Goal: Task Accomplishment & Management: Use online tool/utility

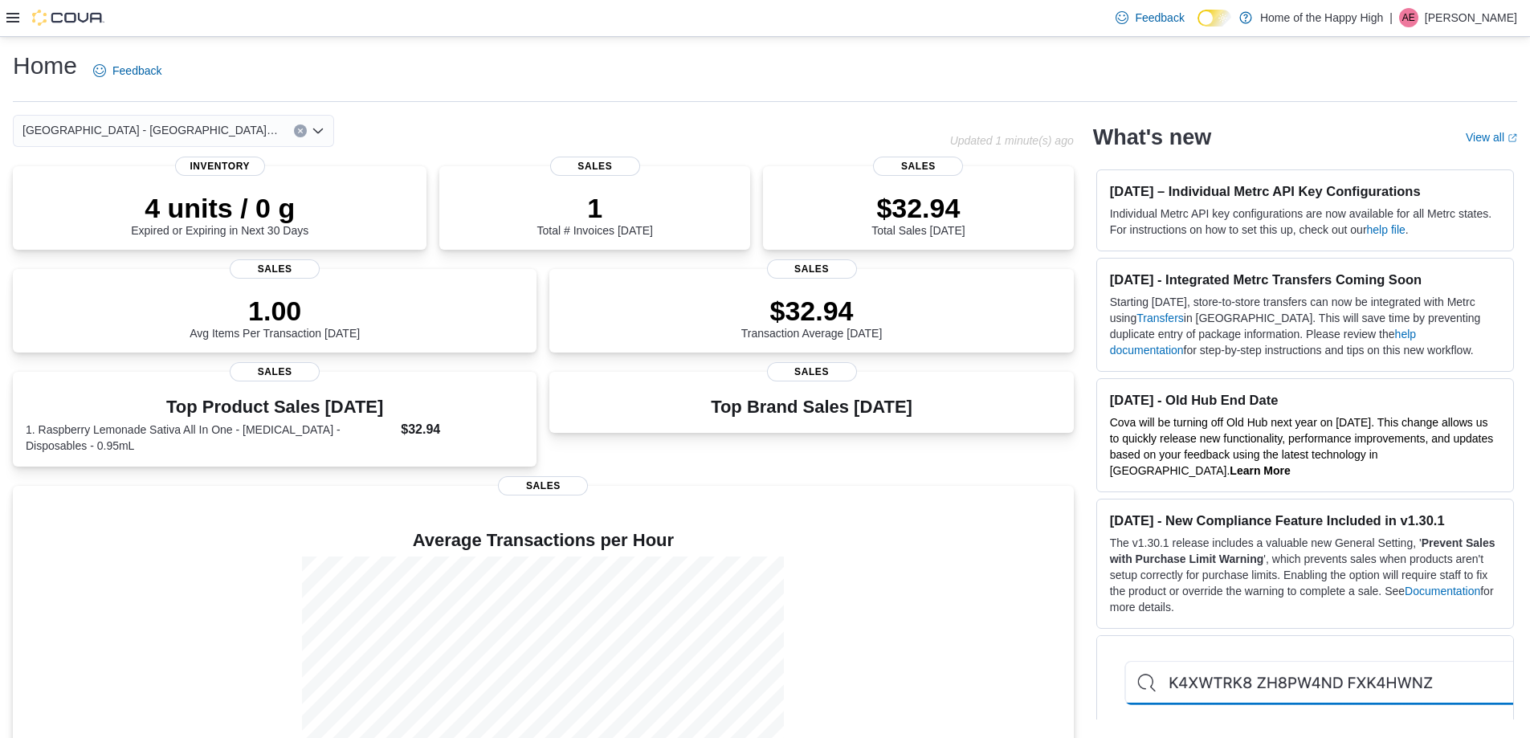
click at [10, 14] on icon at bounding box center [12, 18] width 13 height 10
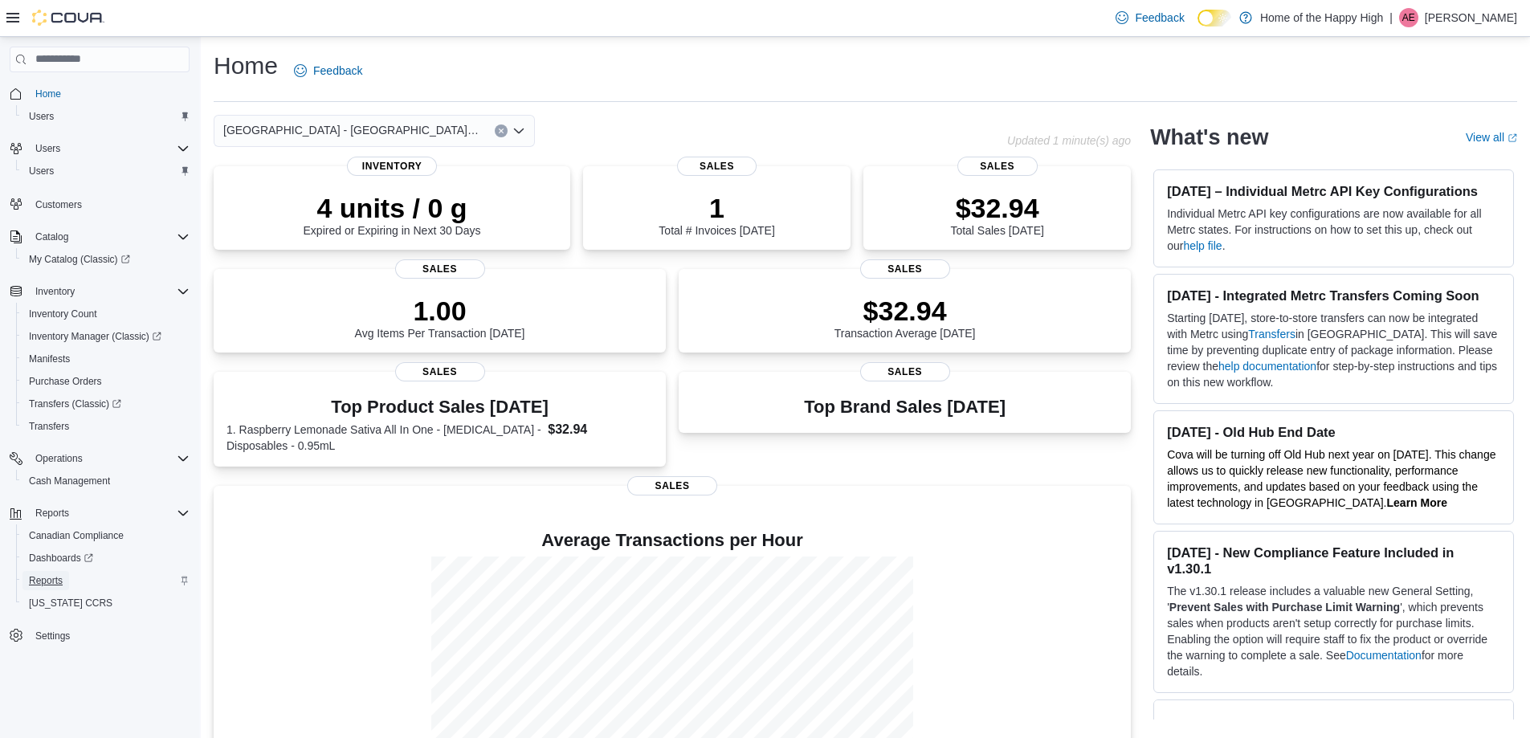
click at [53, 579] on span "Reports" at bounding box center [46, 580] width 34 height 13
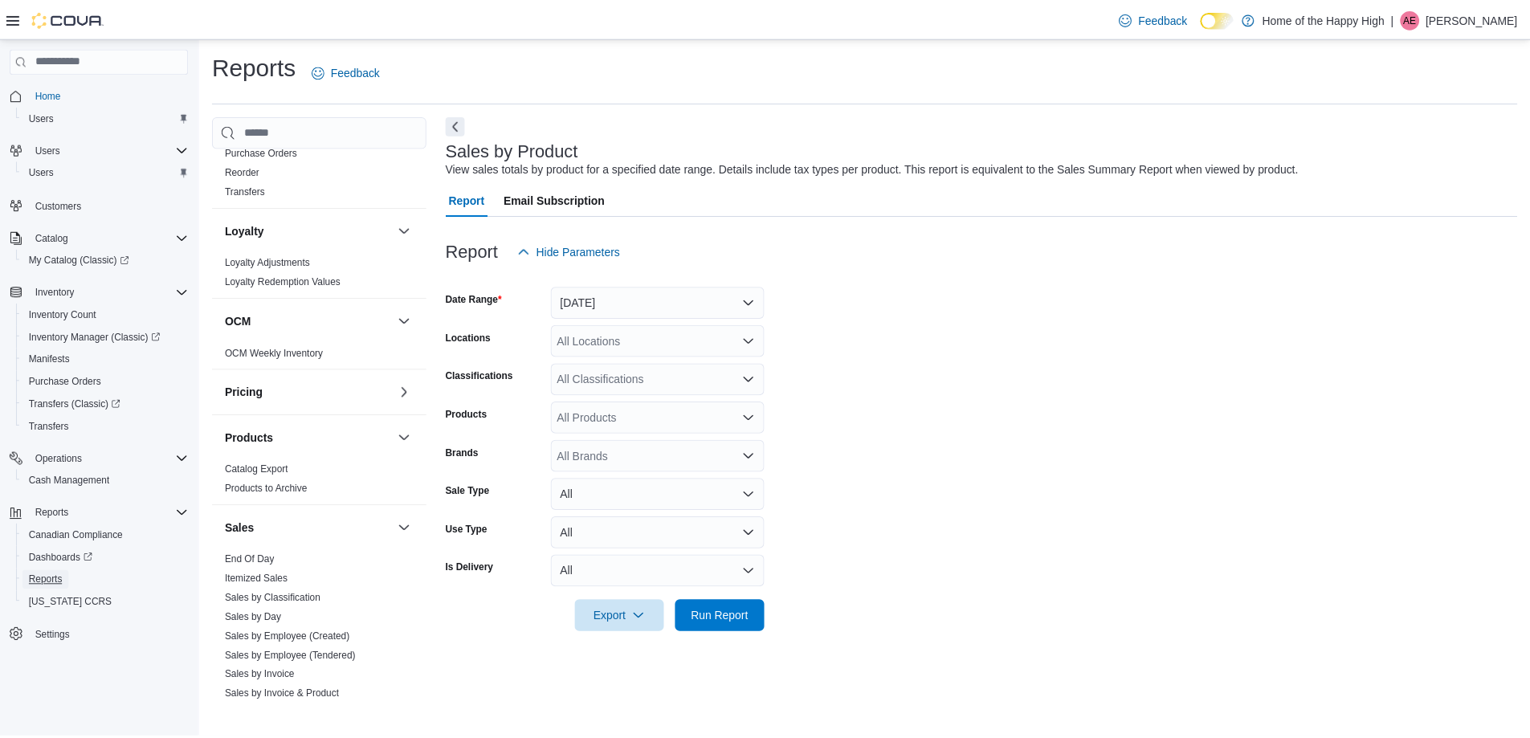
scroll to position [562, 0]
click at [271, 555] on link "End Of Day" at bounding box center [252, 559] width 50 height 11
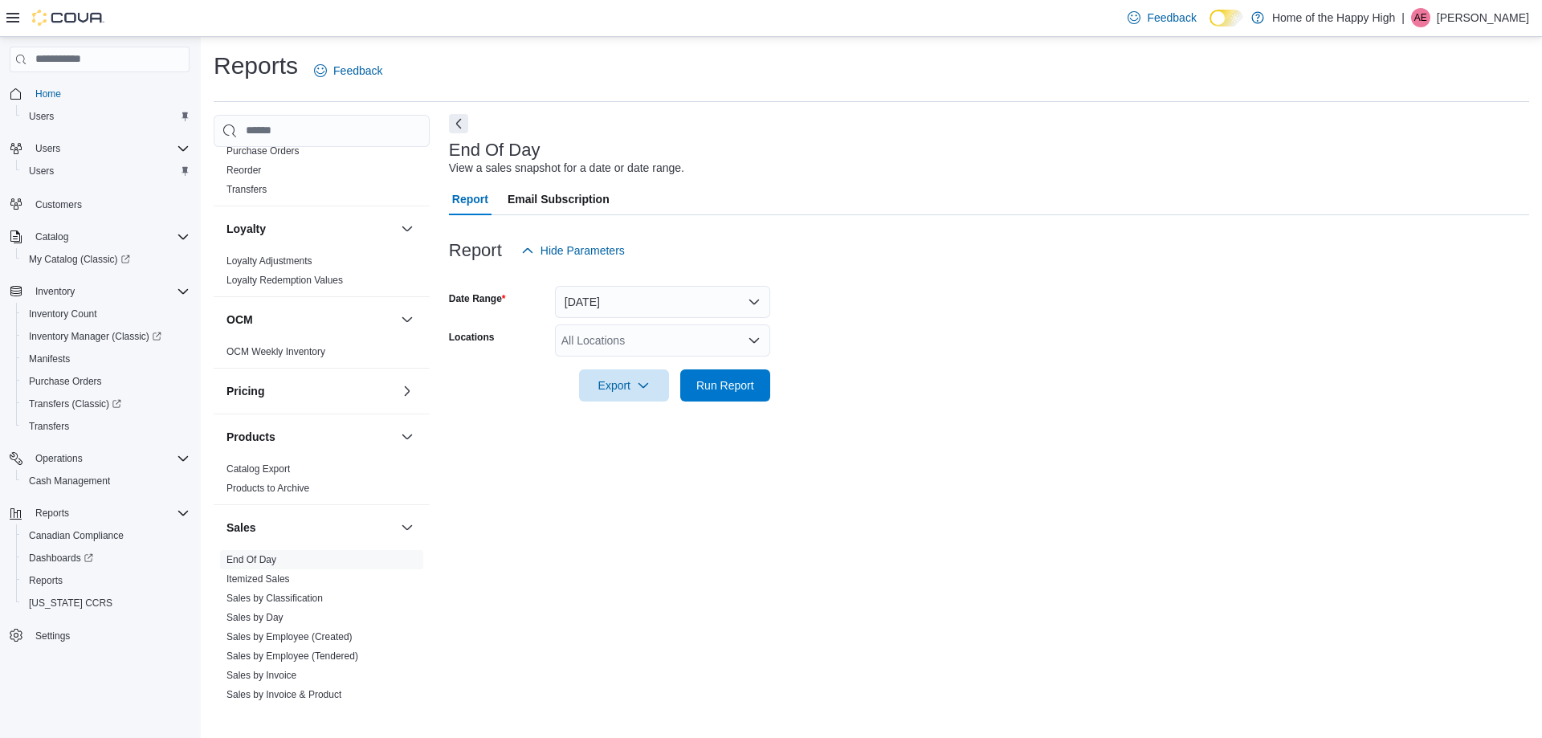
click at [455, 131] on button "Next" at bounding box center [458, 123] width 19 height 19
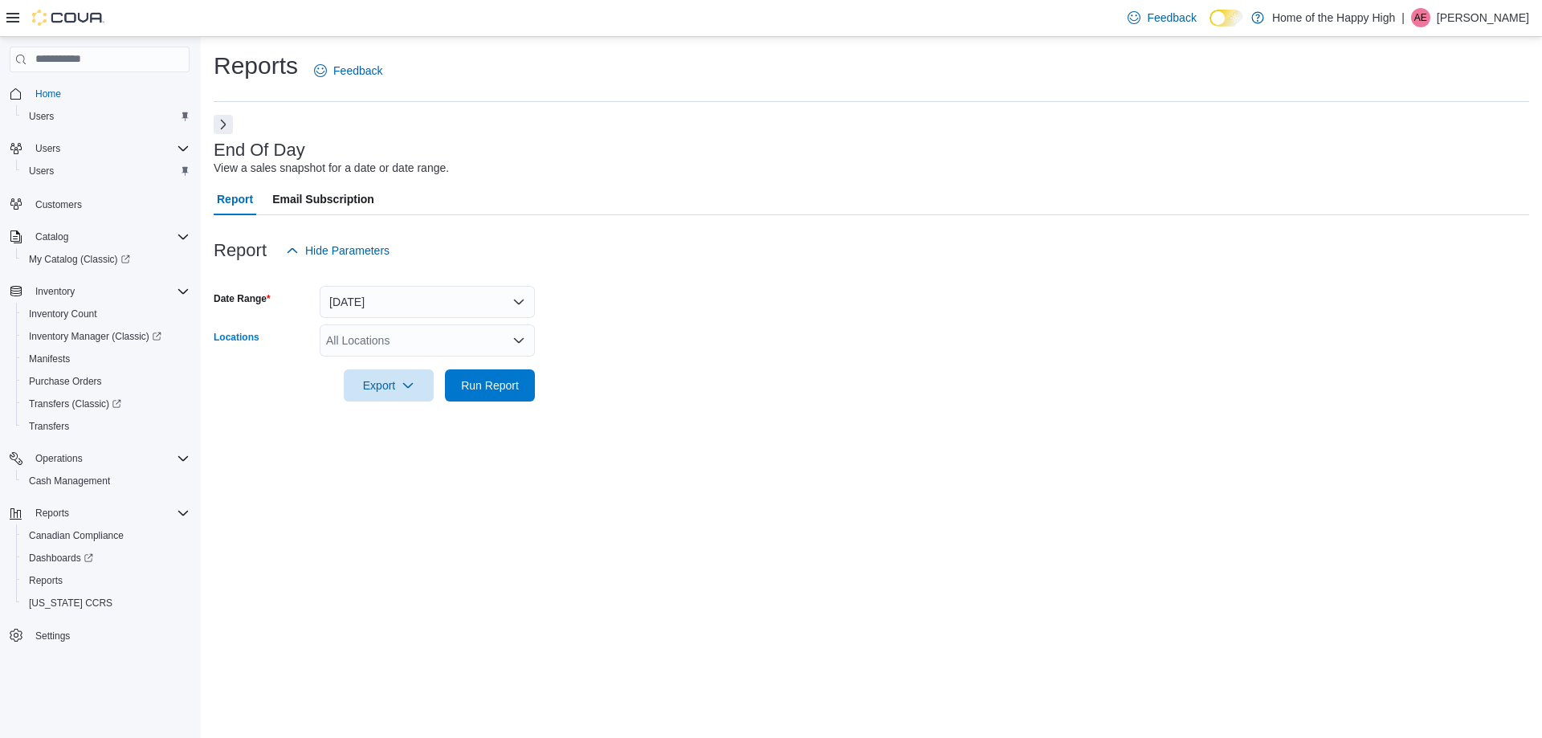
click at [414, 339] on div "All Locations" at bounding box center [427, 340] width 215 height 32
type input "****"
click at [408, 364] on span "[GEOGRAPHIC_DATA] - [GEOGRAPHIC_DATA] - Fire & Flower" at bounding box center [546, 368] width 321 height 16
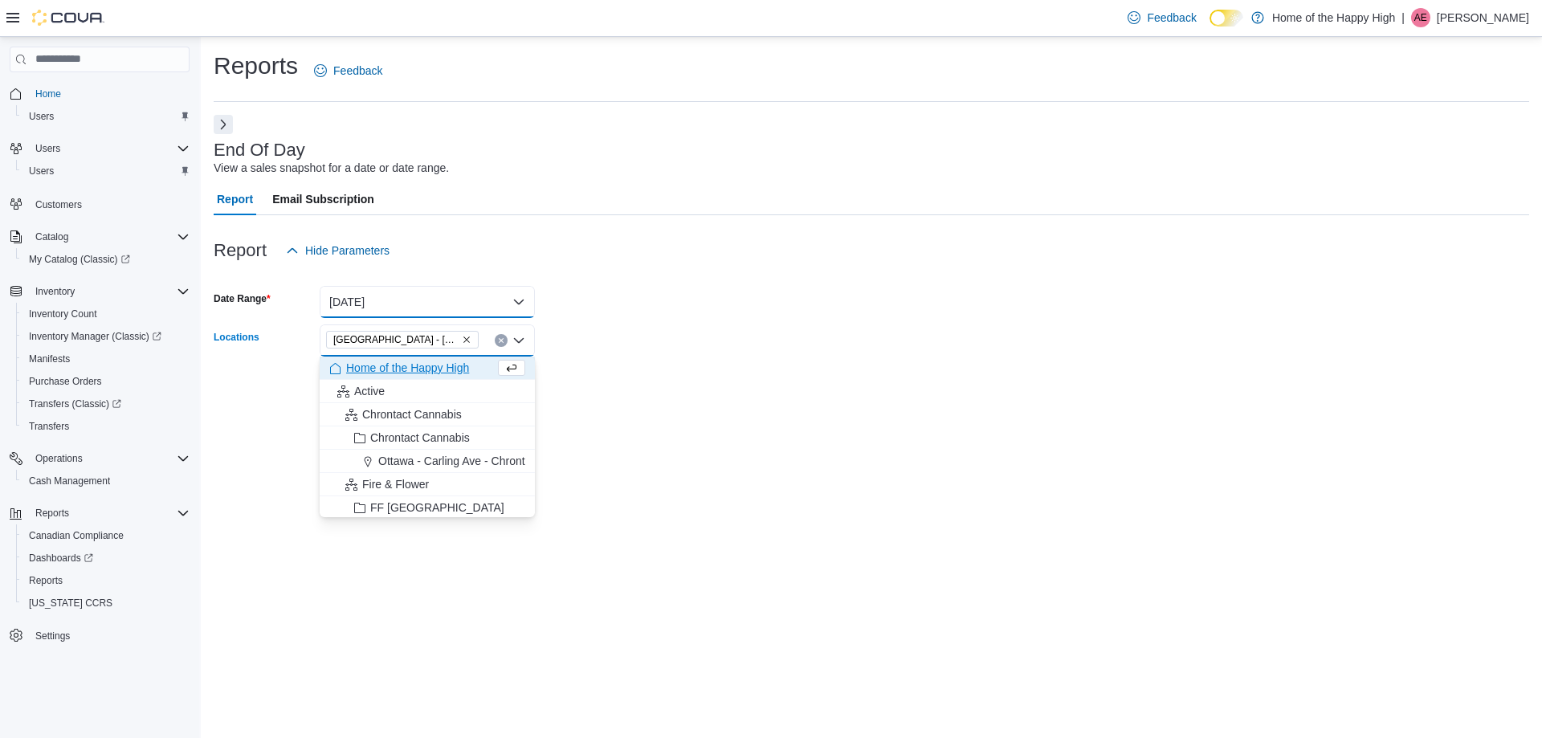
click at [408, 295] on button "[DATE]" at bounding box center [427, 302] width 215 height 32
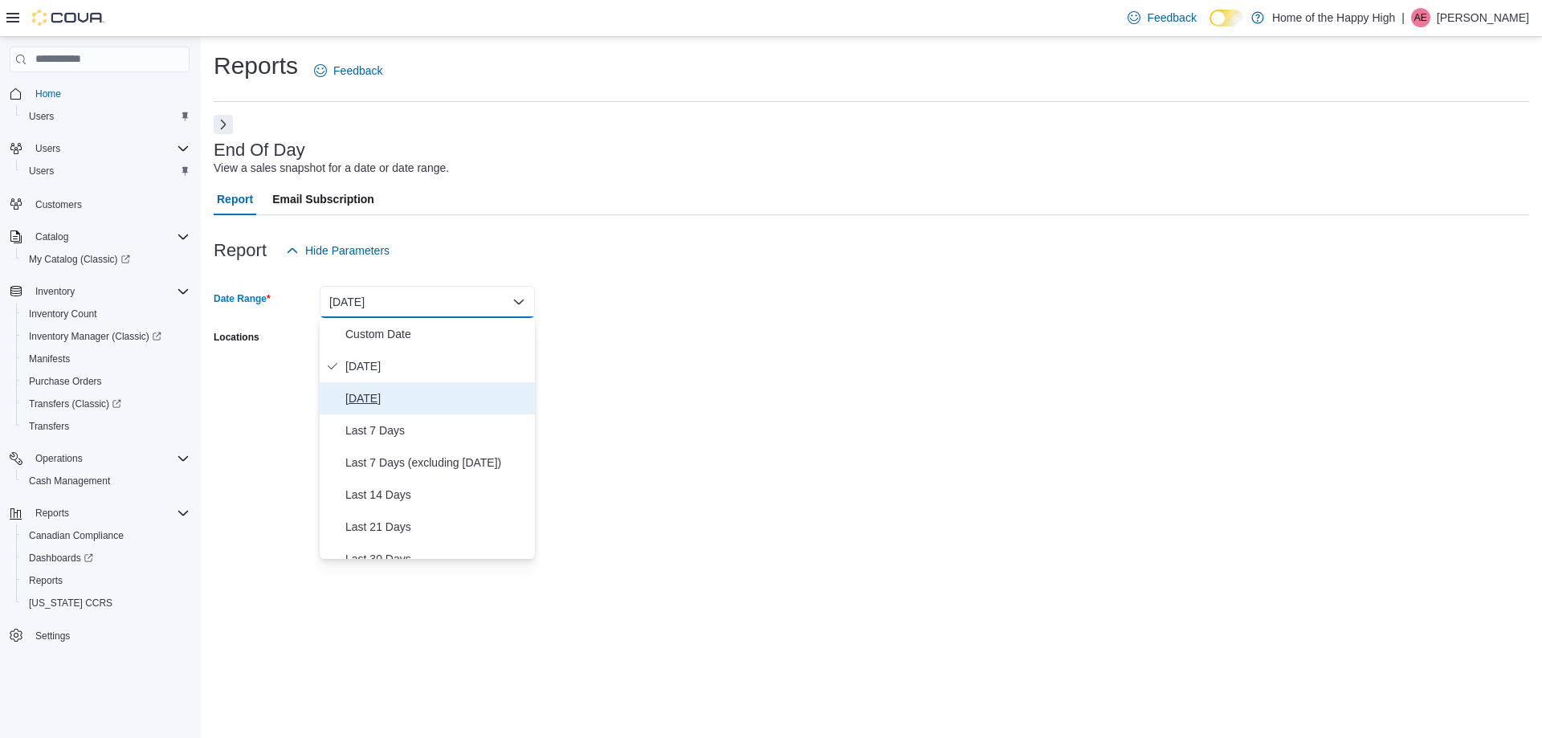
click at [372, 393] on span "[DATE]" at bounding box center [436, 398] width 183 height 19
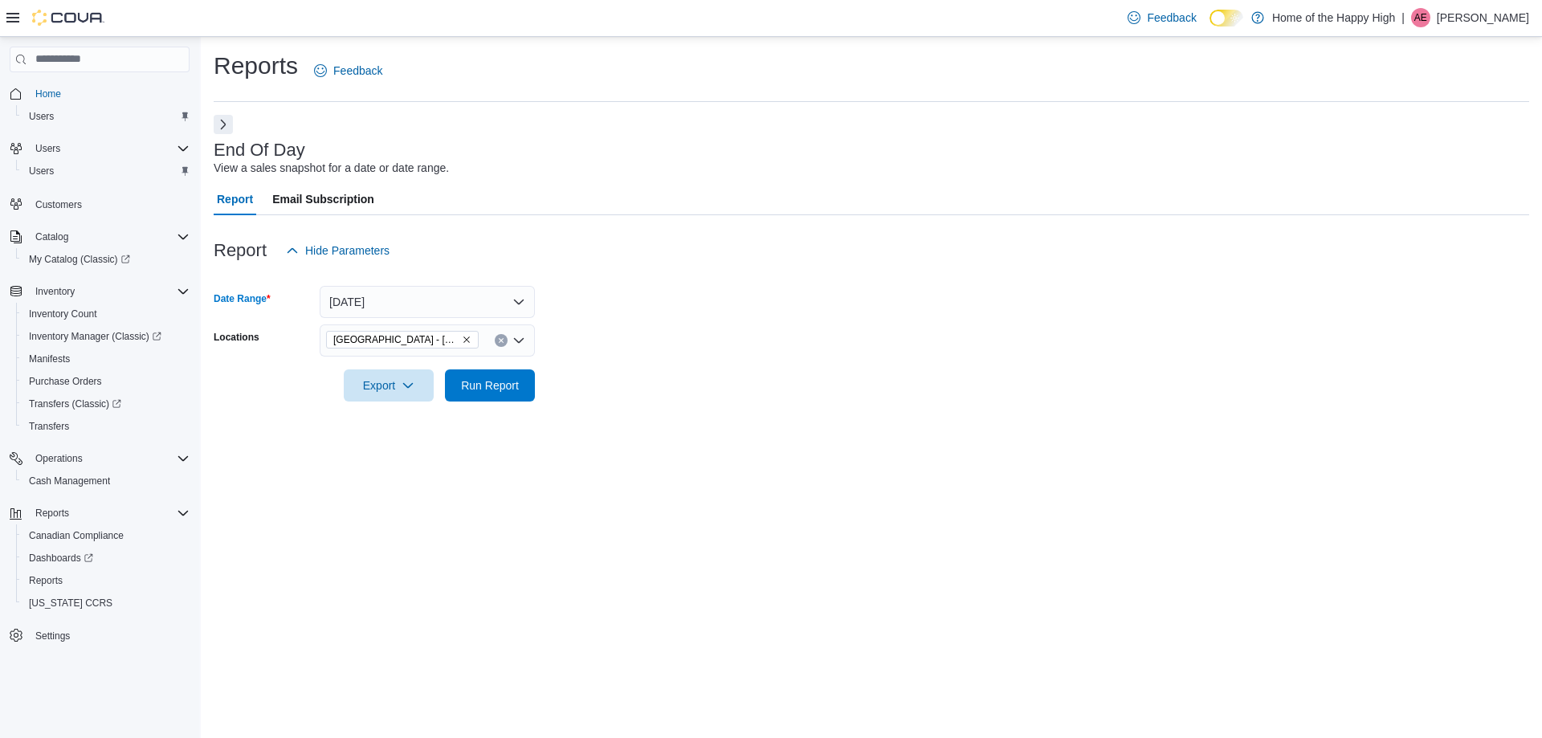
click at [669, 316] on form "Date Range [DATE] Locations [GEOGRAPHIC_DATA] - [GEOGRAPHIC_DATA] - Fire & Flow…" at bounding box center [872, 334] width 1316 height 135
click at [504, 375] on span "Run Report" at bounding box center [490, 385] width 71 height 32
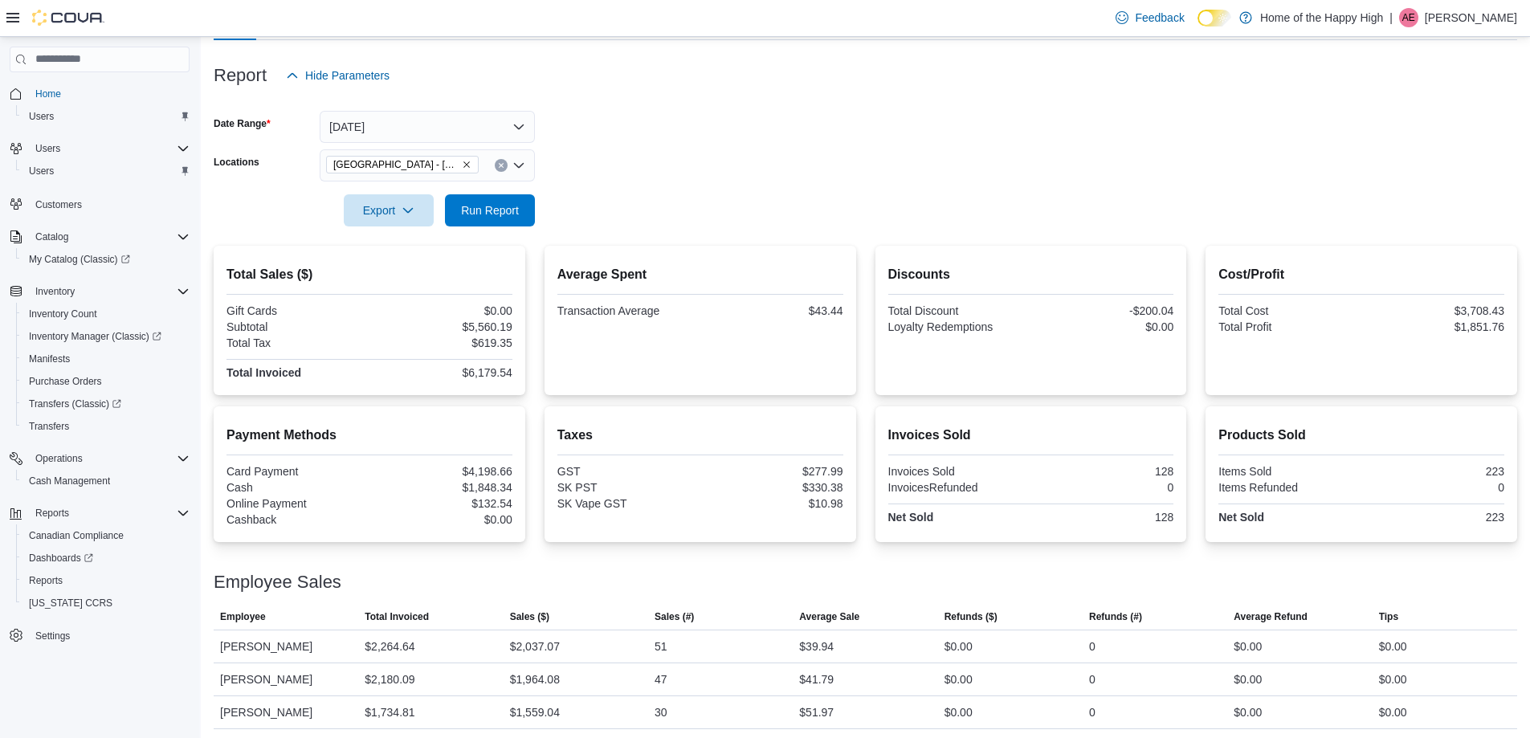
scroll to position [179, 0]
